Goal: Use online tool/utility: Utilize a website feature to perform a specific function

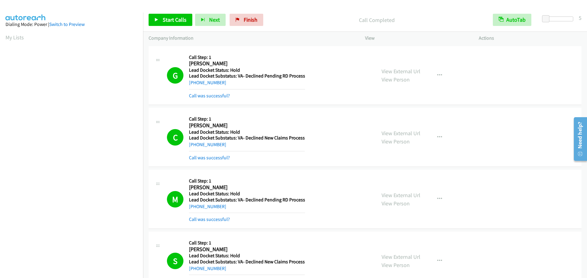
scroll to position [64, 0]
click at [166, 18] on span "Start Calls" at bounding box center [175, 19] width 24 height 7
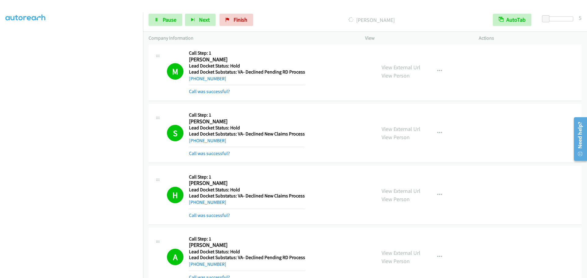
scroll to position [214, 0]
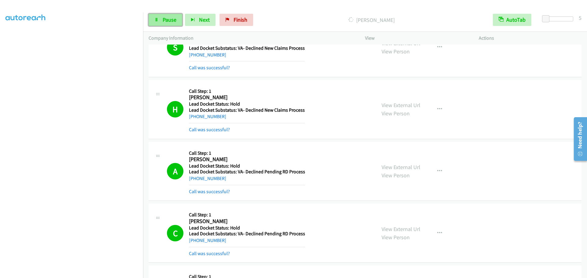
click at [160, 17] on link "Pause" at bounding box center [166, 20] width 34 height 12
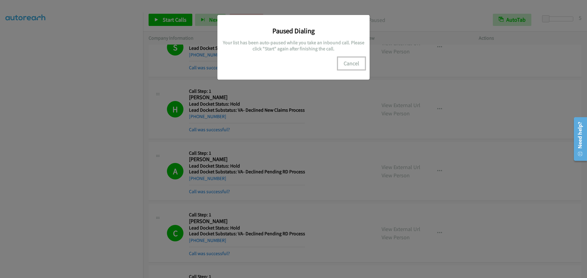
click at [350, 62] on button "Cancel" at bounding box center [351, 63] width 27 height 12
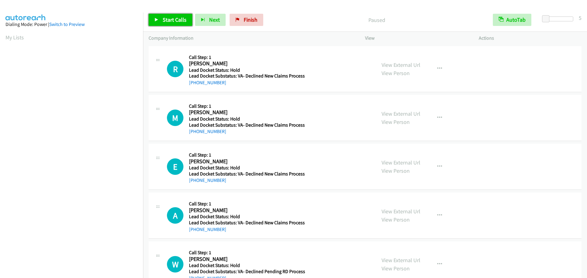
click at [178, 25] on link "Start Calls" at bounding box center [171, 20] width 44 height 12
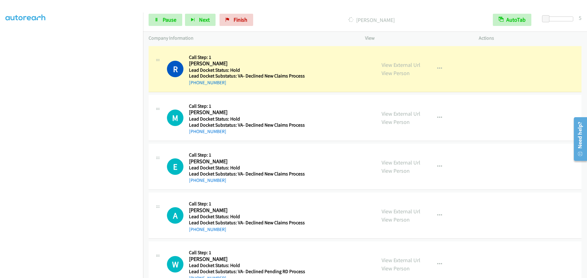
scroll to position [64, 0]
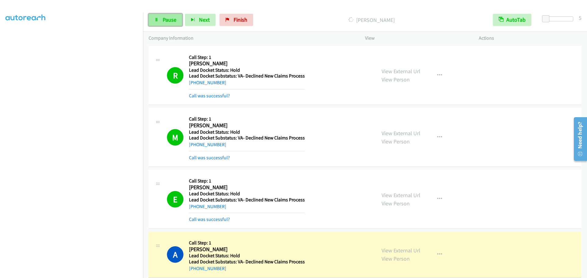
click at [164, 23] on span "Pause" at bounding box center [170, 19] width 14 height 7
